Goal: Task Accomplishment & Management: Complete application form

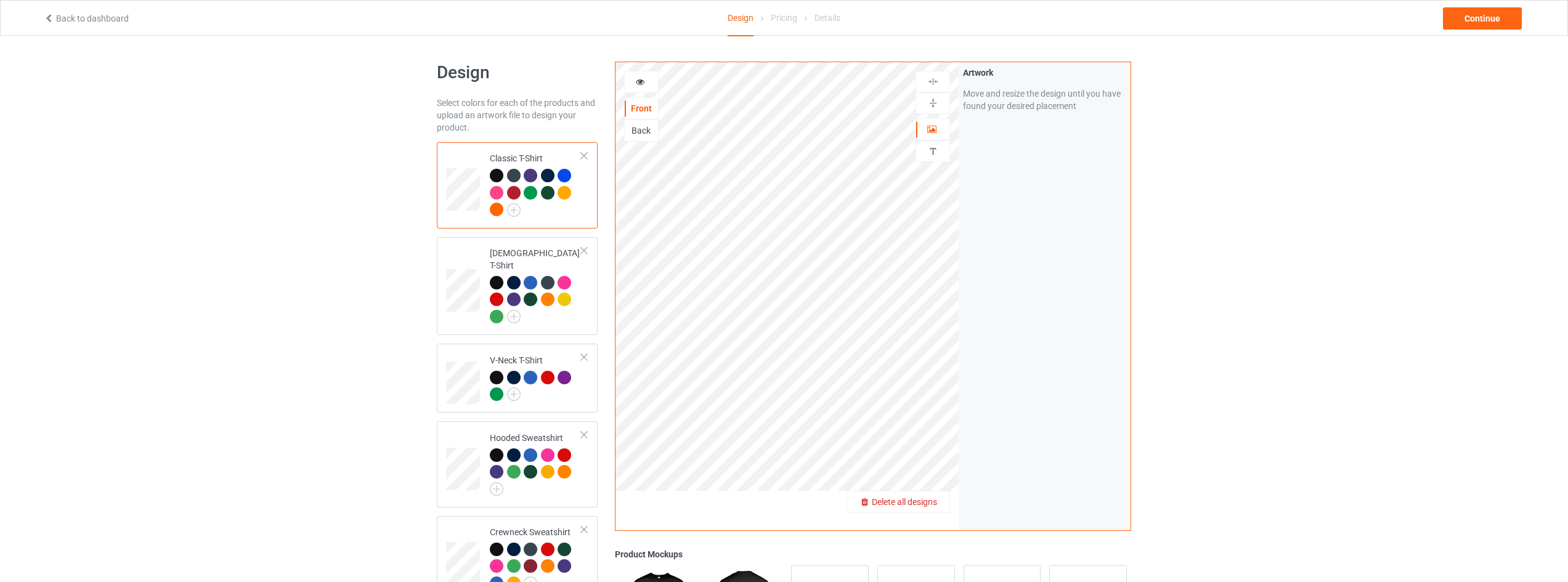
click at [927, 502] on span "Delete all designs" at bounding box center [904, 502] width 65 height 10
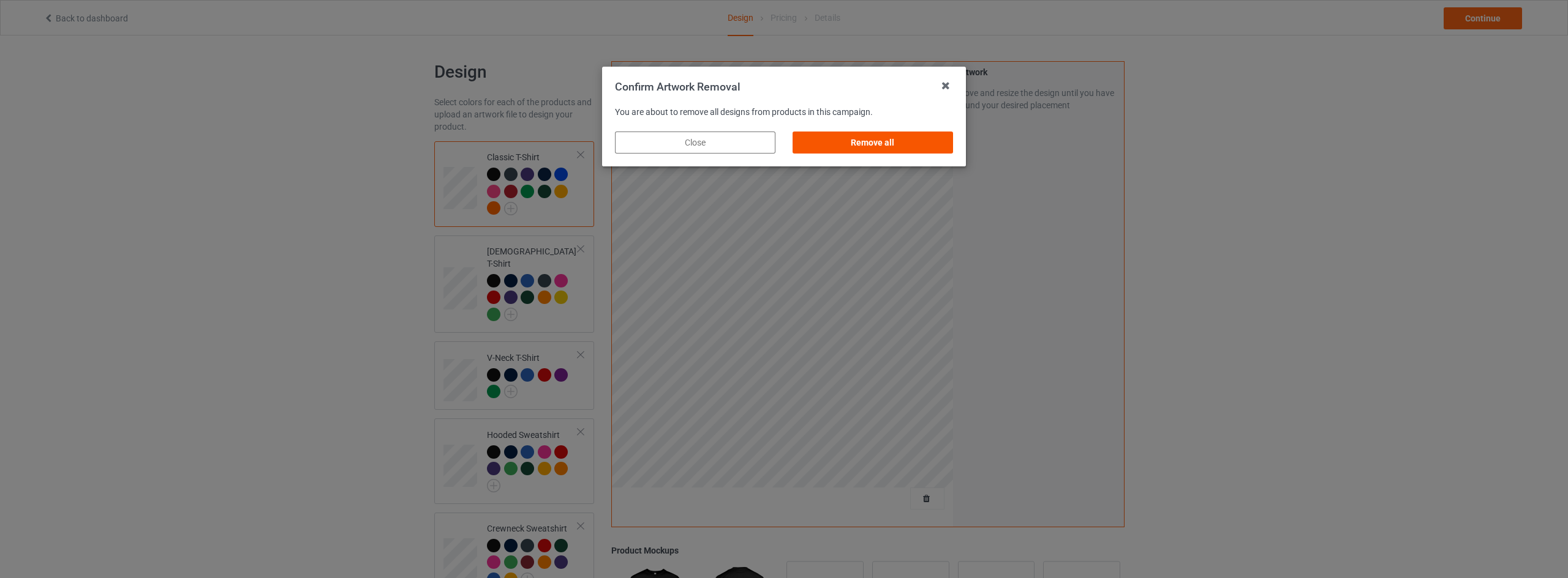
click at [888, 136] on div "Remove all" at bounding box center [873, 142] width 160 height 22
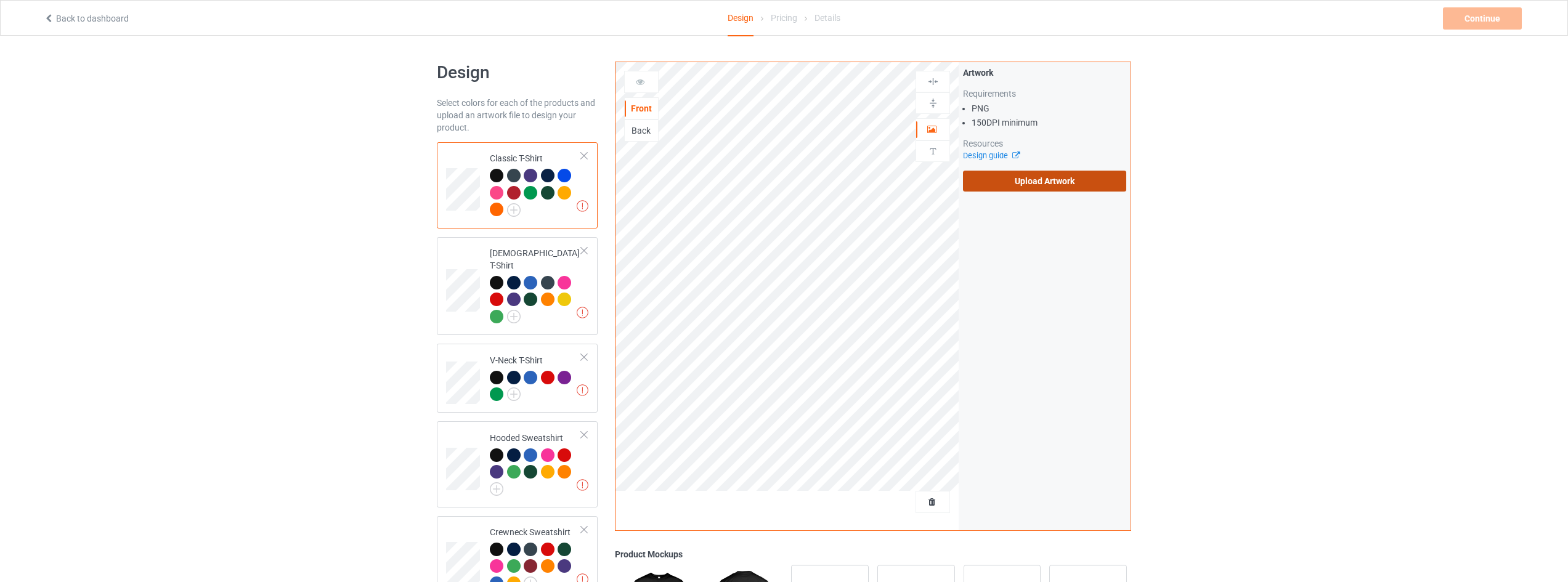
click at [1040, 179] on label "Upload Artwork" at bounding box center [1044, 181] width 164 height 21
click at [0, 0] on input "Upload Artwork" at bounding box center [0, 0] width 0 height 0
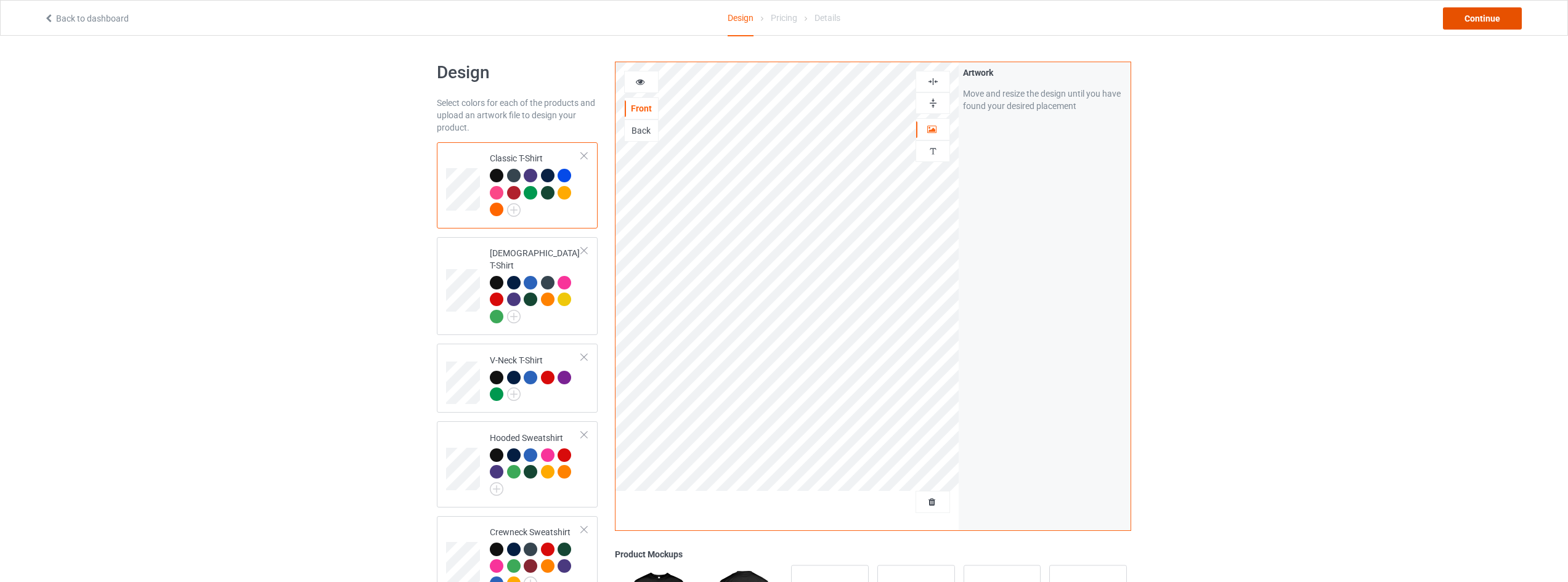
click at [1474, 23] on div "Continue" at bounding box center [1482, 19] width 79 height 23
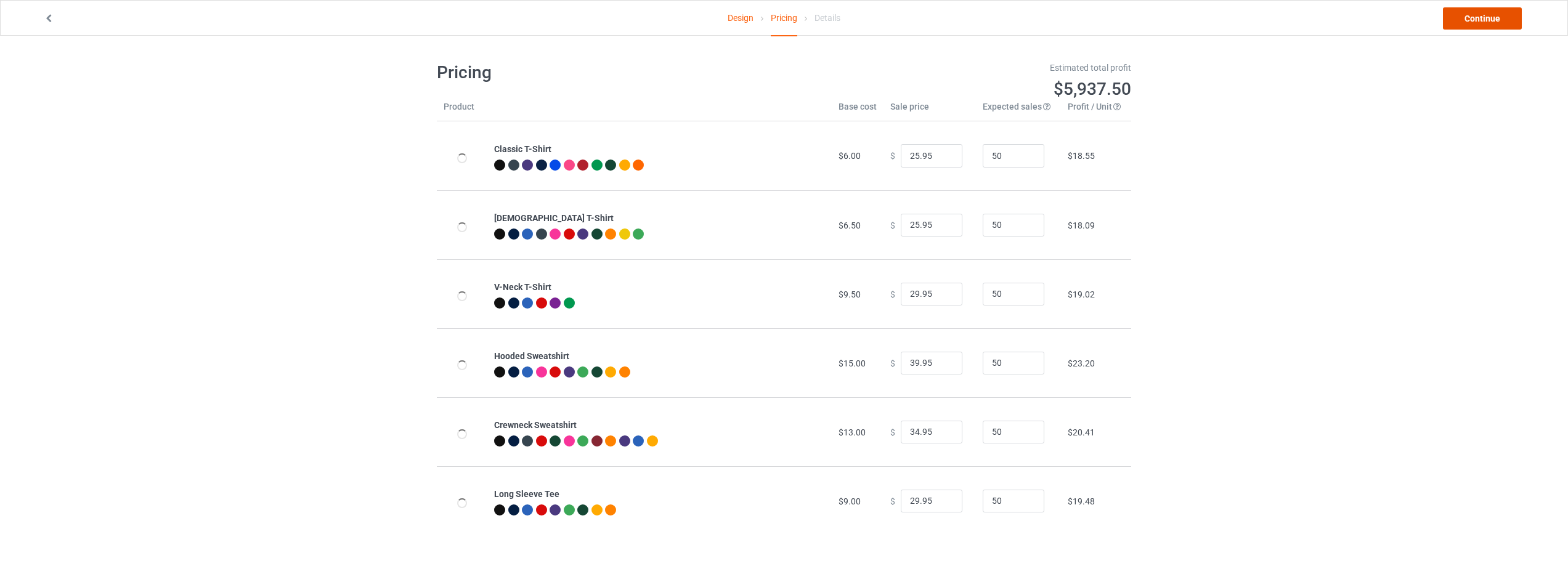
drag, startPoint x: 1476, startPoint y: 23, endPoint x: 1463, endPoint y: 19, distance: 13.6
click at [1484, 17] on link "Continue" at bounding box center [1482, 19] width 79 height 23
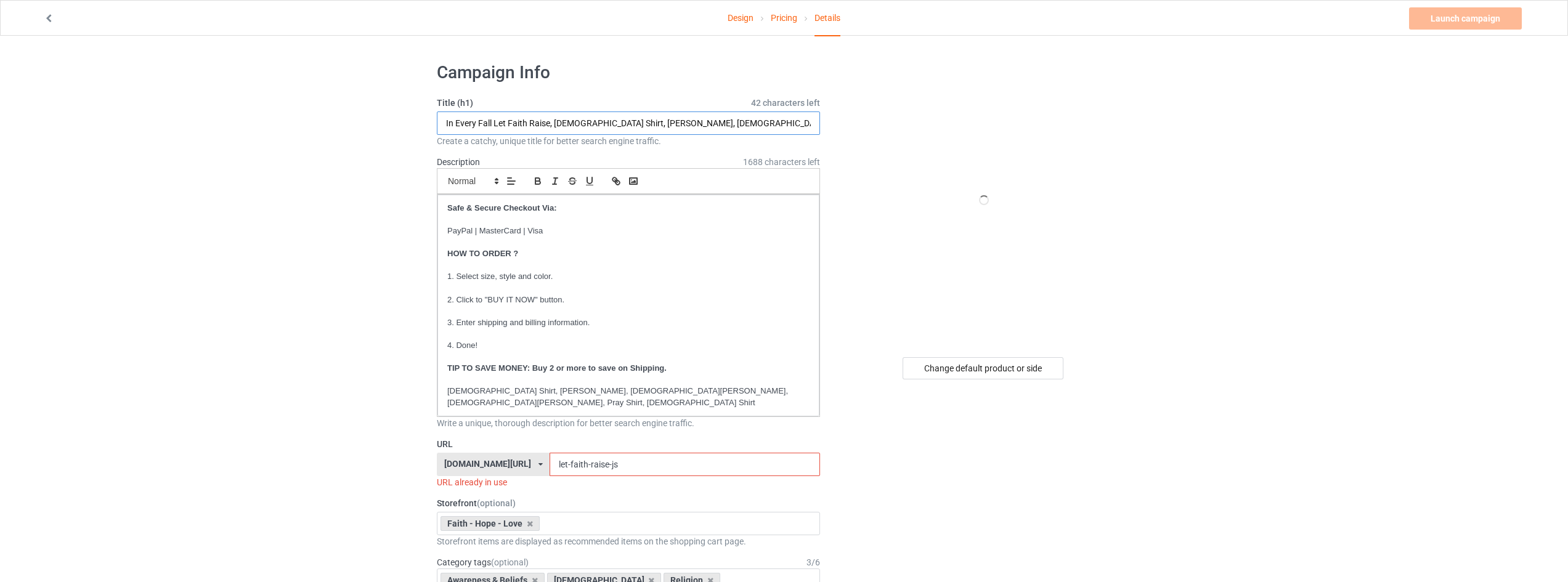
drag, startPoint x: 550, startPoint y: 123, endPoint x: 342, endPoint y: 122, distance: 208.0
click at [695, 122] on input "Way Maker Miracle Worker Promise Keeper Light In The Darkness, [DEMOGRAPHIC_DAT…" at bounding box center [628, 123] width 383 height 23
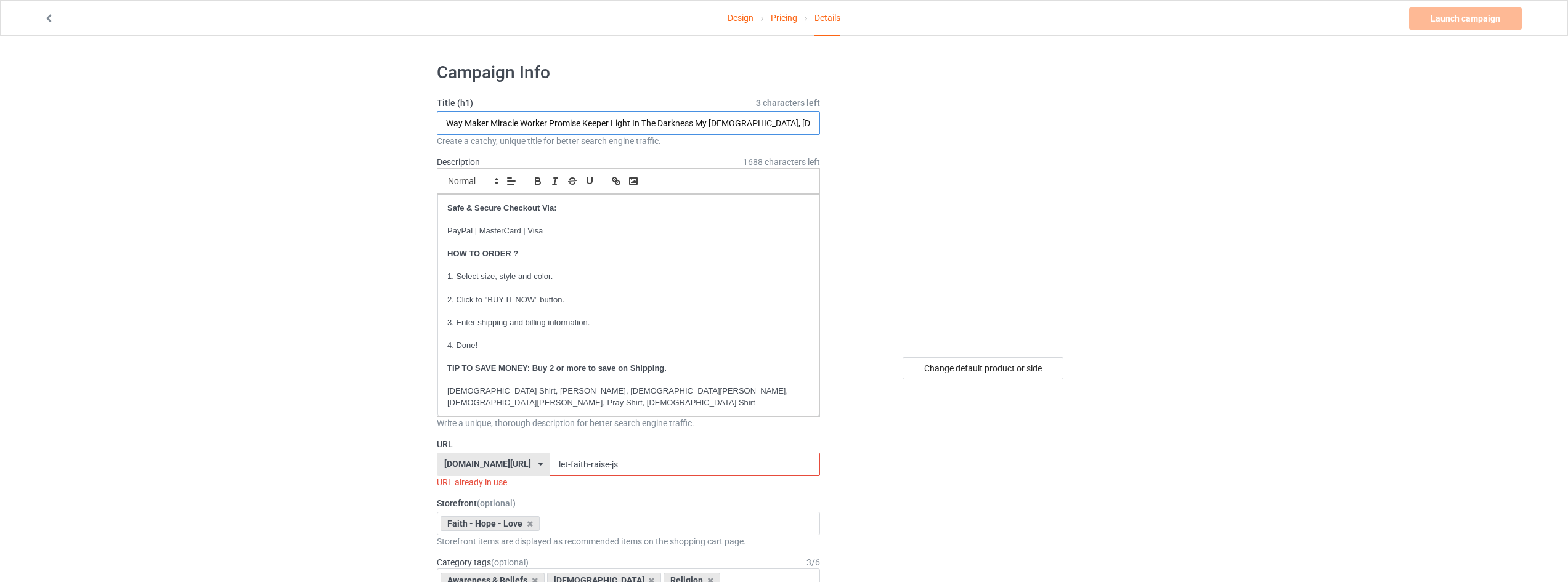
click at [699, 121] on input "Way Maker Miracle Worker Promise Keeper Light In The Darkness My God, God Shirt…" at bounding box center [628, 123] width 383 height 23
click at [487, 126] on input "Way Maker Miracle Worker Promise Keeper Light In The Darkness, [DEMOGRAPHIC_DAT…" at bounding box center [628, 123] width 383 height 23
type input "Way Maker, Miracle Worker, Promise Keeper, Light In The Darkness, [DEMOGRAPHIC_…"
drag, startPoint x: 619, startPoint y: 451, endPoint x: 395, endPoint y: 422, distance: 225.9
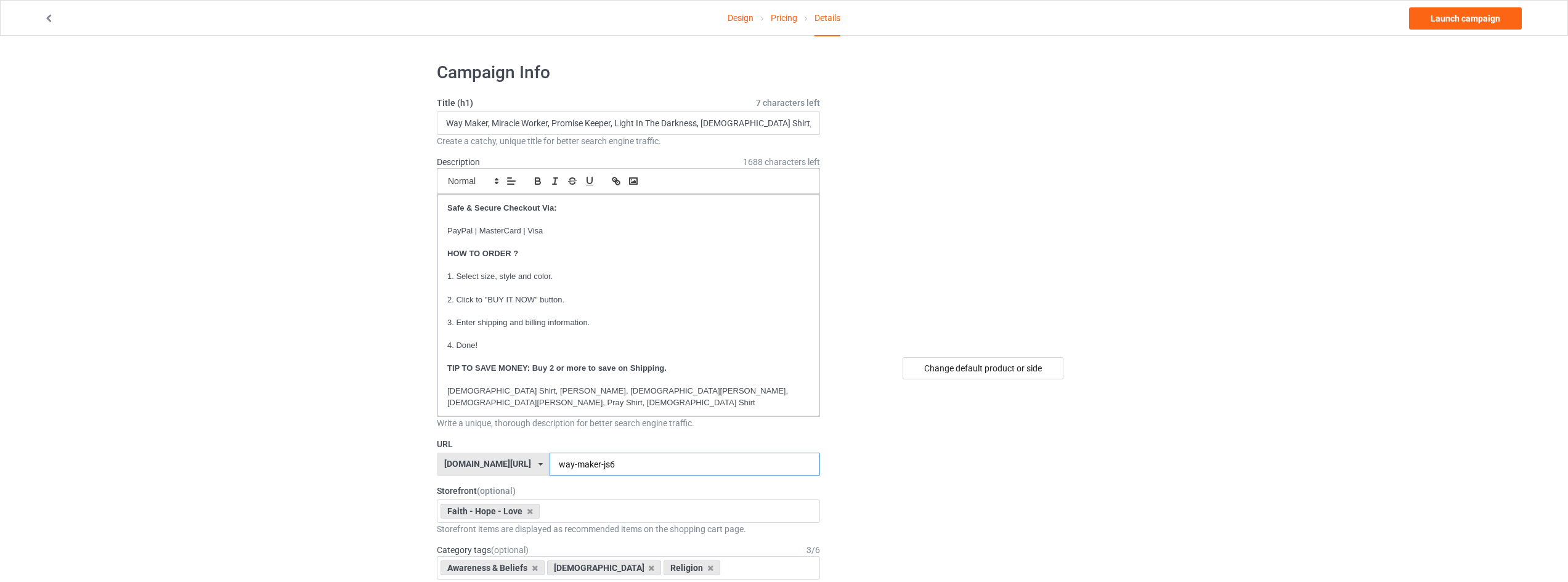
type input "way-maker-js6"
click at [1461, 18] on link "Launch campaign" at bounding box center [1465, 19] width 113 height 23
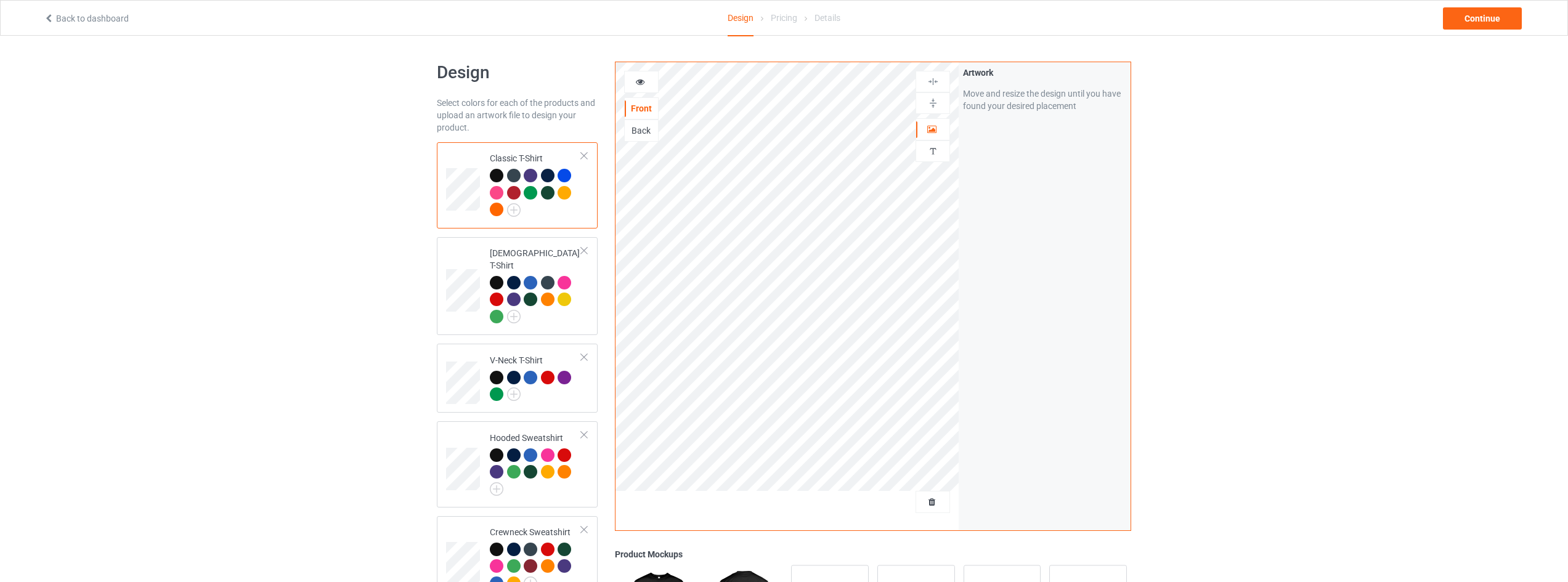
click at [924, 493] on div at bounding box center [932, 502] width 35 height 23
click at [922, 503] on span "Delete all designs" at bounding box center [904, 502] width 65 height 10
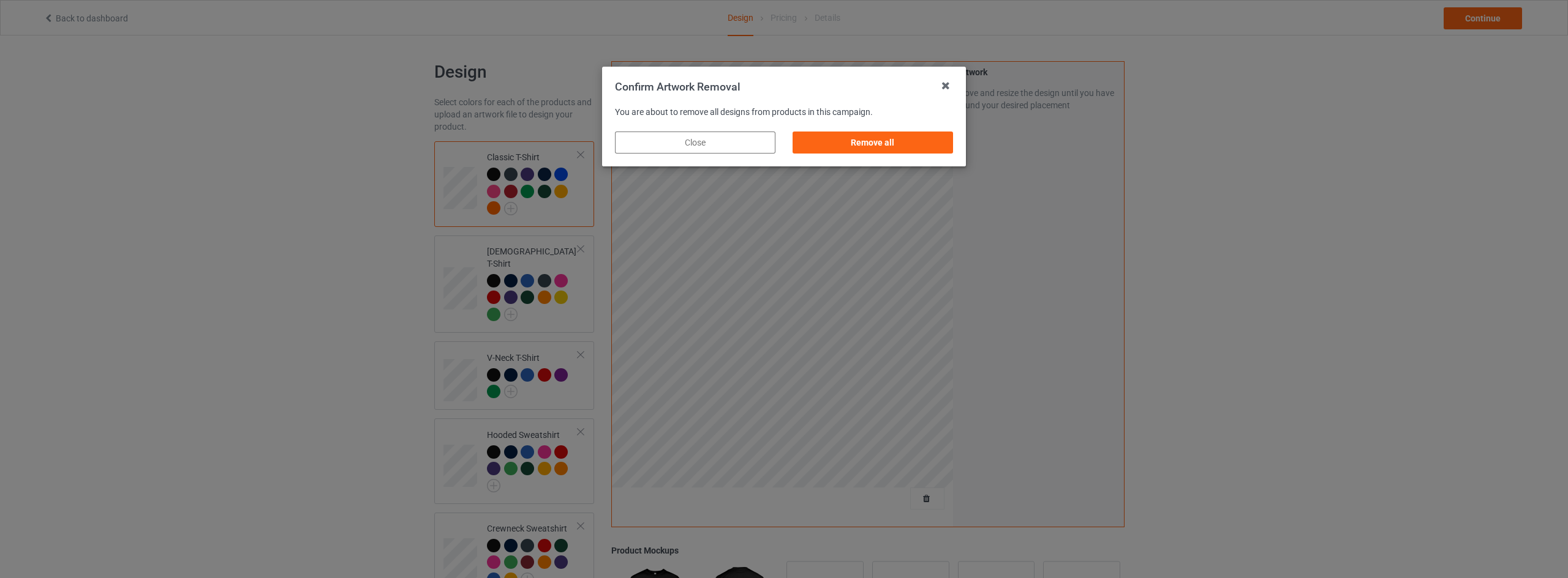
click at [909, 142] on div "Remove all" at bounding box center [873, 142] width 160 height 22
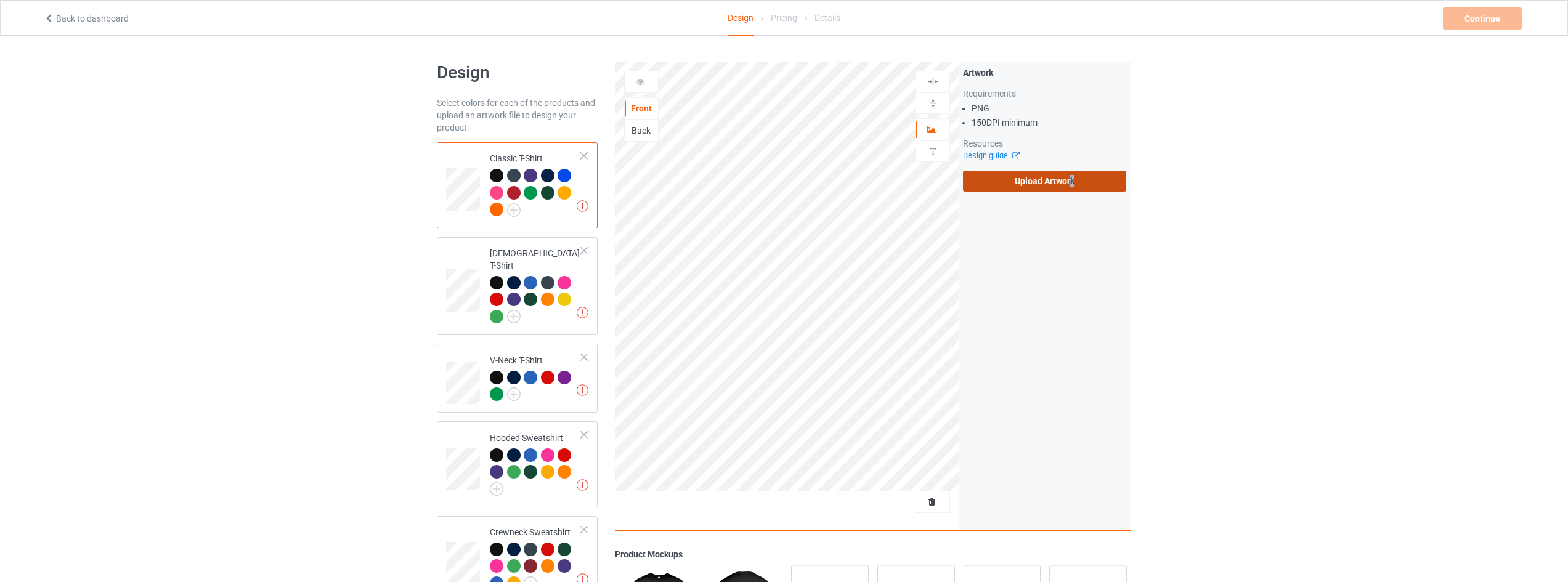
click at [1072, 173] on label "Upload Artwork" at bounding box center [1044, 181] width 164 height 21
click at [1061, 189] on label "Upload Artwork" at bounding box center [1044, 181] width 164 height 21
click at [0, 0] on input "Upload Artwork" at bounding box center [0, 0] width 0 height 0
click at [930, 509] on div "Delete all designs" at bounding box center [898, 501] width 102 height 12
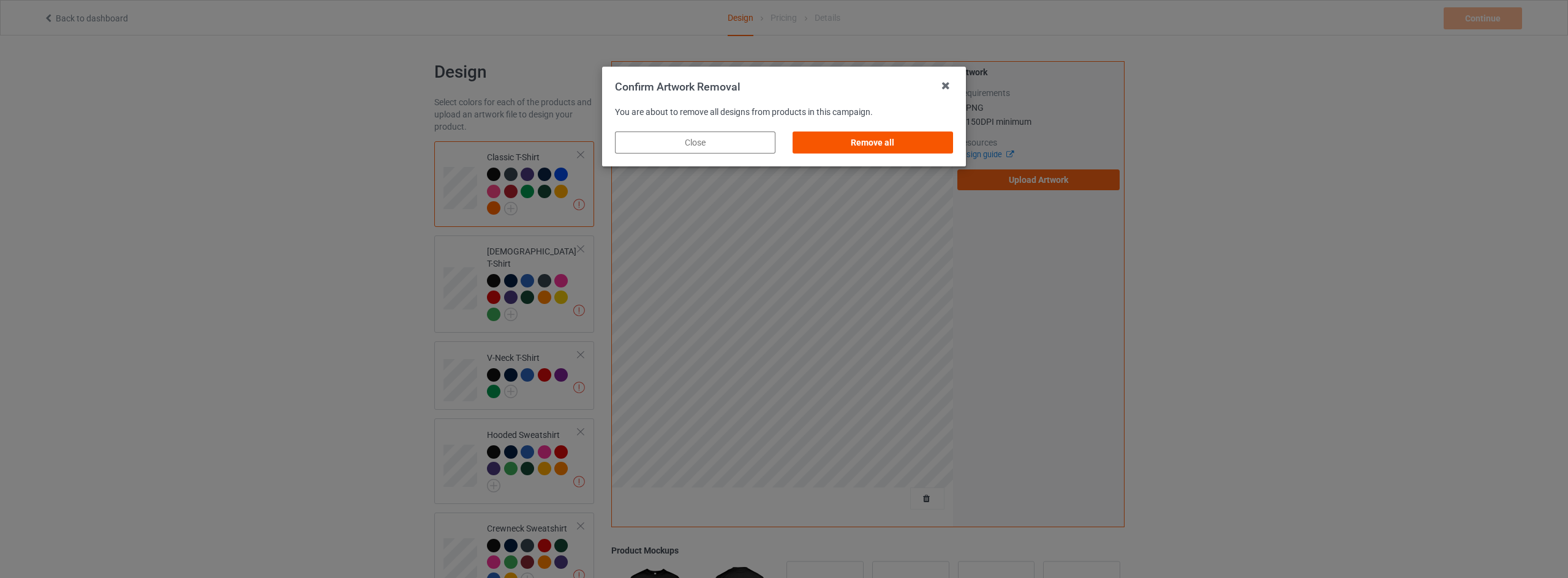
click at [848, 144] on div "Remove all" at bounding box center [873, 142] width 160 height 22
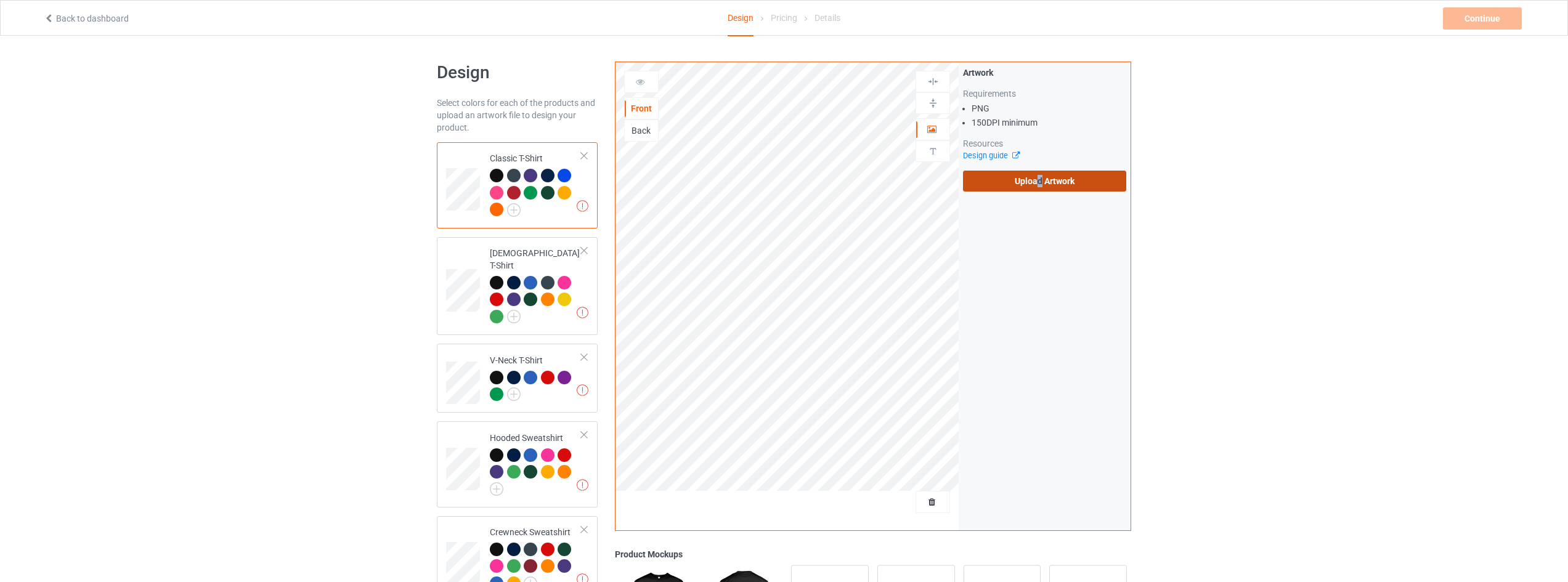
click at [1039, 175] on label "Upload Artwork" at bounding box center [1044, 181] width 164 height 21
click at [0, 0] on input "Upload Artwork" at bounding box center [0, 0] width 0 height 0
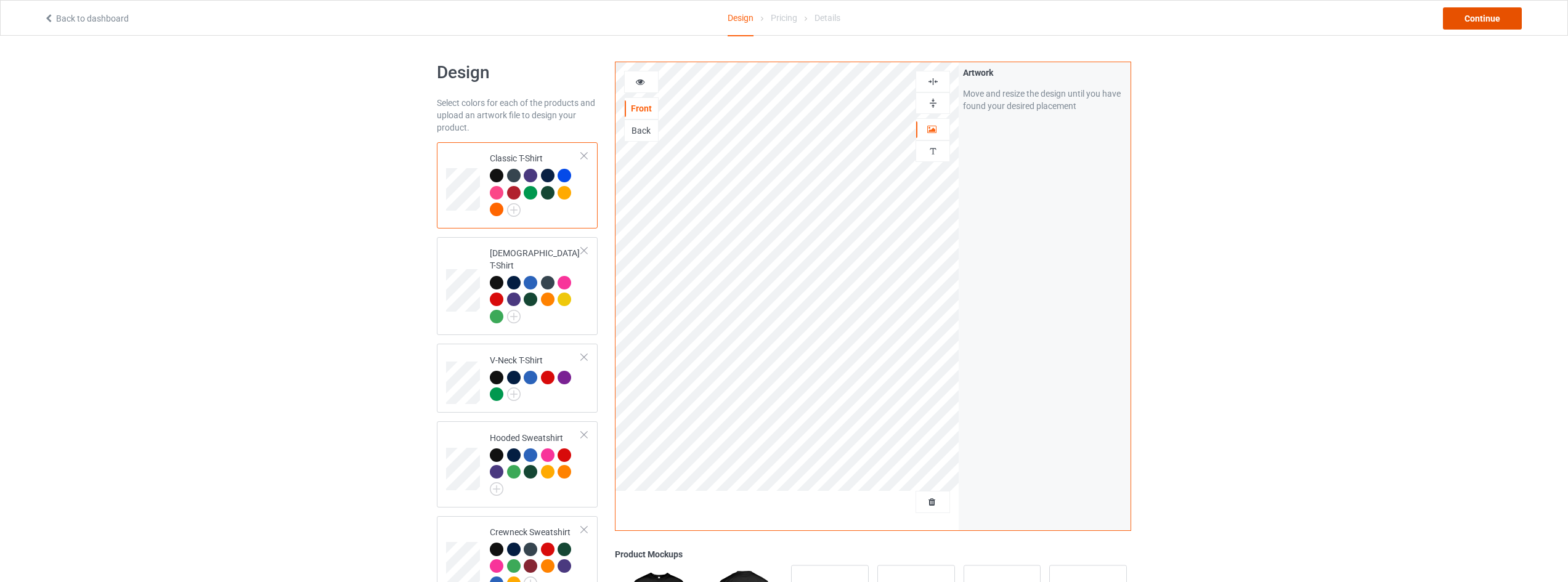
click at [1492, 15] on div "Continue" at bounding box center [1482, 19] width 79 height 23
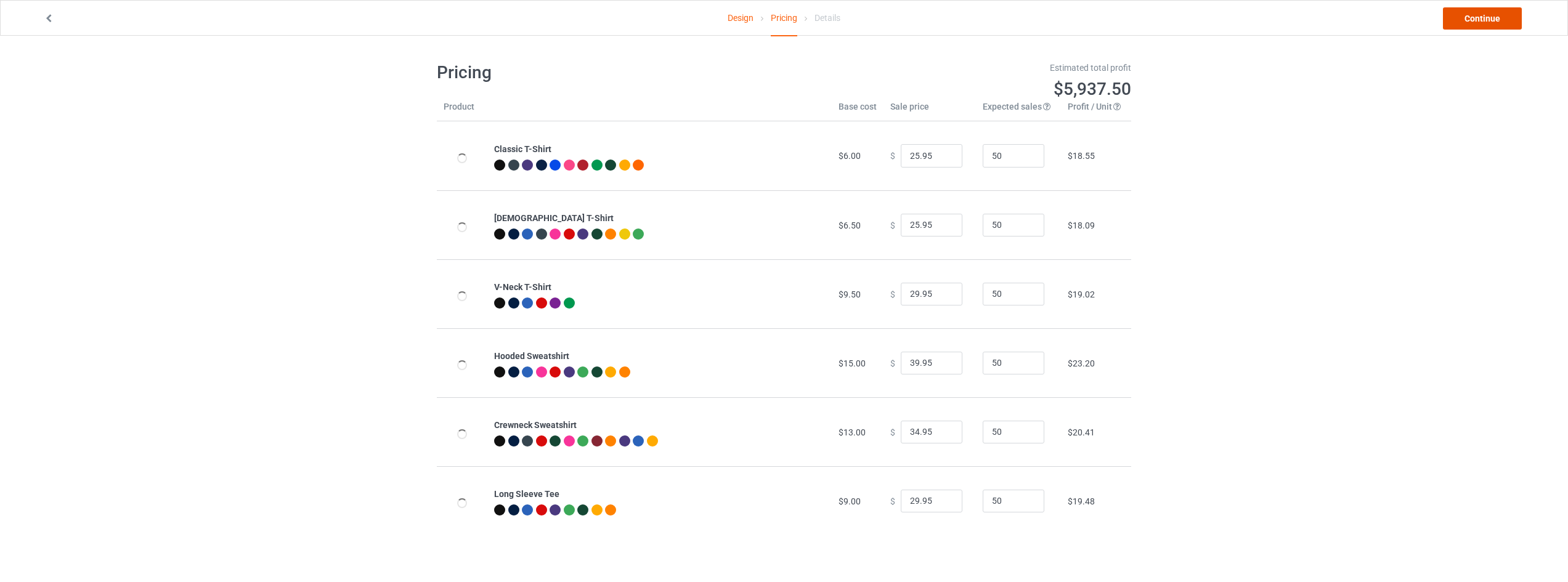
drag, startPoint x: 1492, startPoint y: 15, endPoint x: 1481, endPoint y: 23, distance: 13.6
click at [1481, 23] on link "Continue" at bounding box center [1482, 19] width 79 height 23
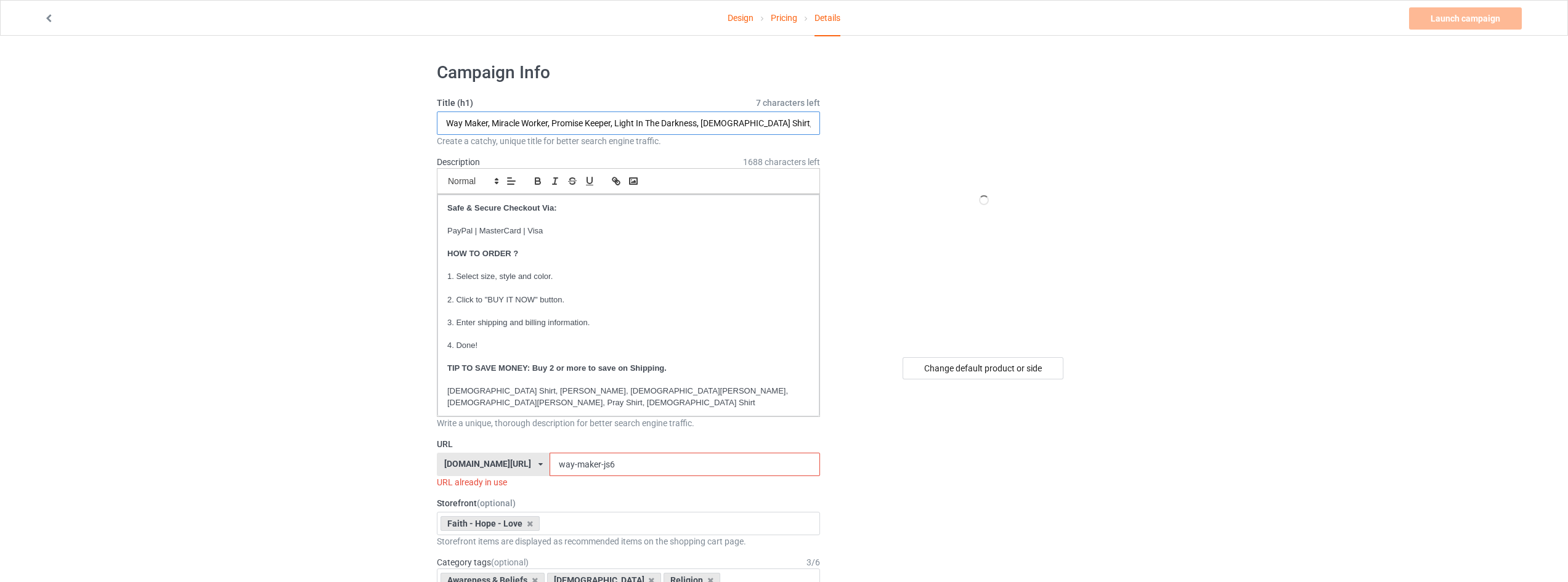
click at [548, 114] on input "Way Maker, Miracle Worker, Promise Keeper, Light In The Darkness, [DEMOGRAPHIC_…" at bounding box center [628, 123] width 383 height 23
drag, startPoint x: 698, startPoint y: 118, endPoint x: 0, endPoint y: 143, distance: 698.4
type input "Fall For [DEMOGRAPHIC_DATA] He Never Leaves, [DEMOGRAPHIC_DATA] Shirt, [PERSON_…"
drag, startPoint x: 611, startPoint y: 454, endPoint x: 393, endPoint y: 454, distance: 218.0
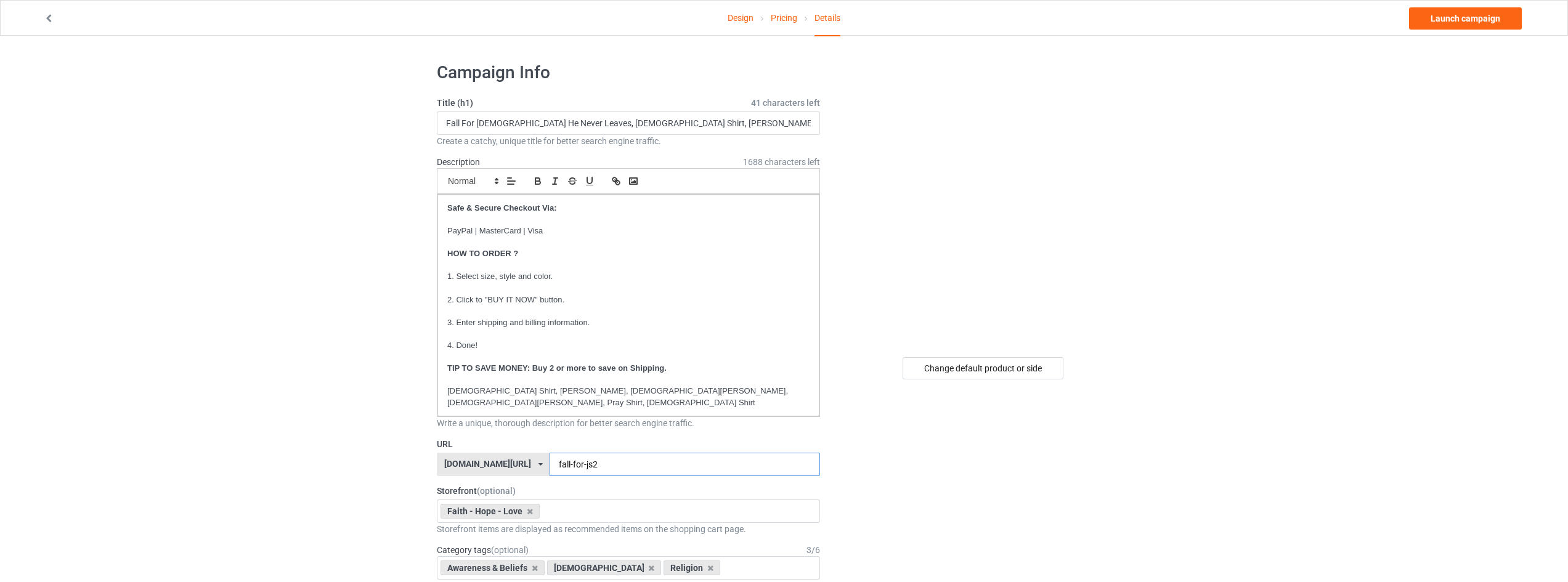
type input "fall-for-js2"
click at [1460, 15] on link "Launch campaign" at bounding box center [1465, 19] width 113 height 23
